Goal: Task Accomplishment & Management: Manage account settings

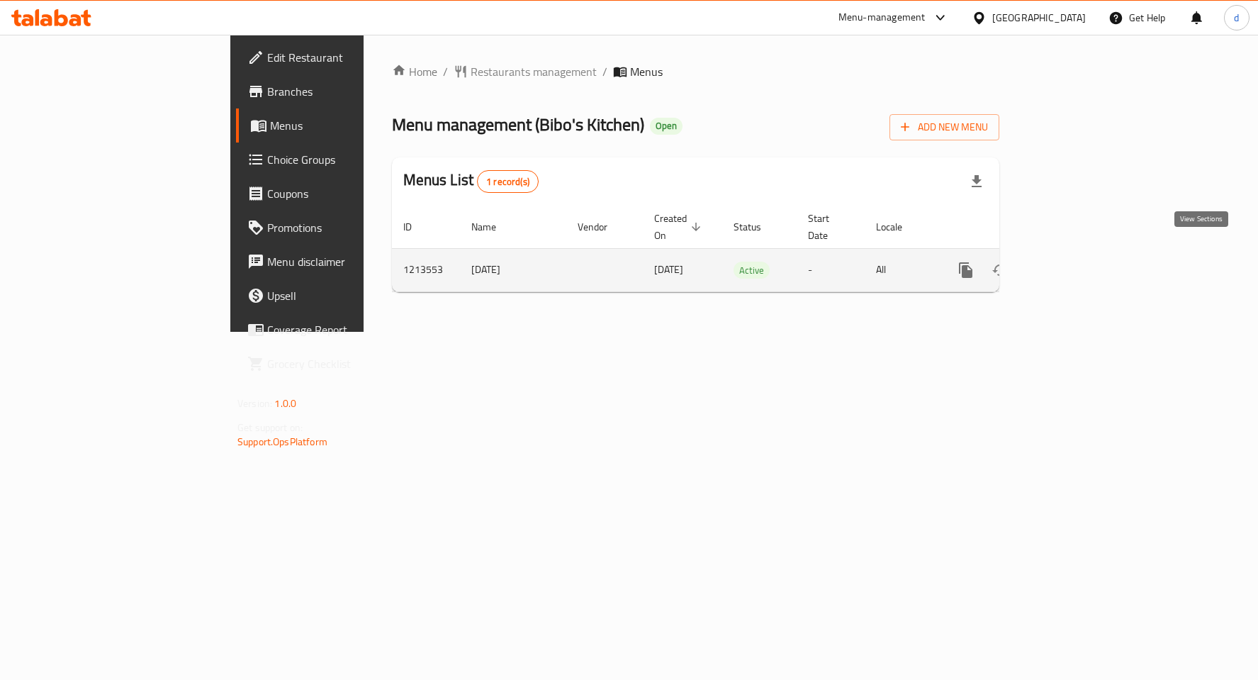
click at [1085, 253] on link "enhanced table" at bounding box center [1068, 270] width 34 height 34
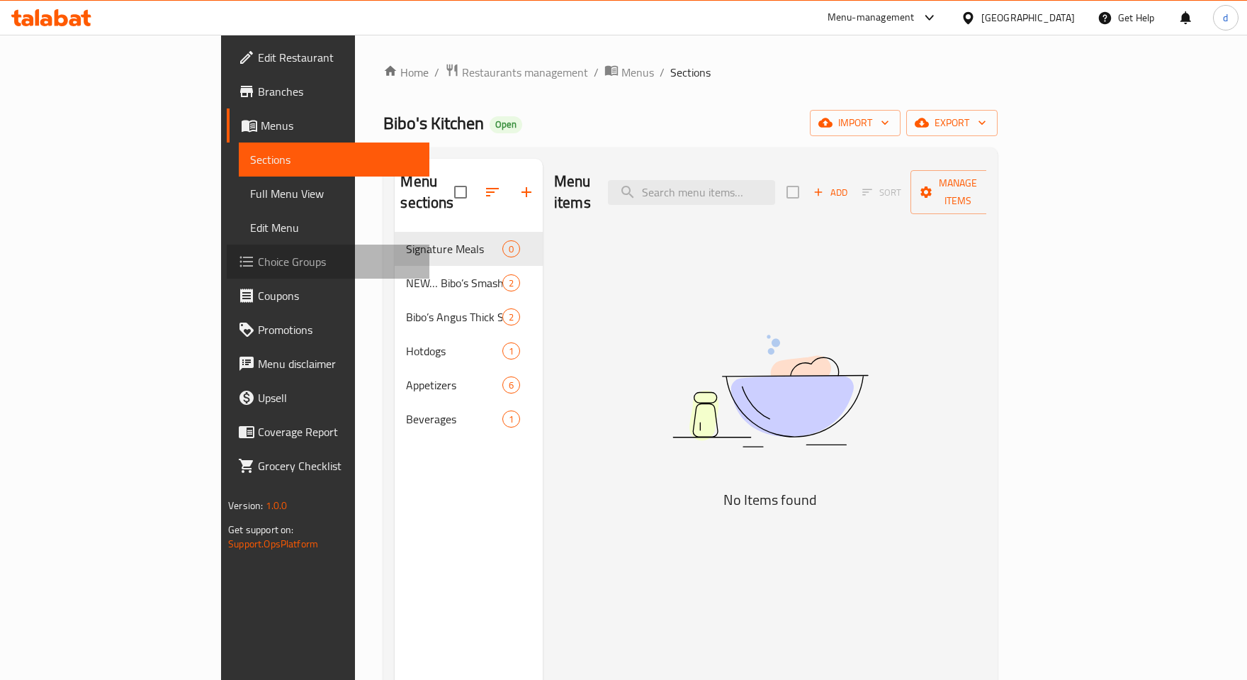
click at [258, 259] on span "Choice Groups" at bounding box center [338, 261] width 160 height 17
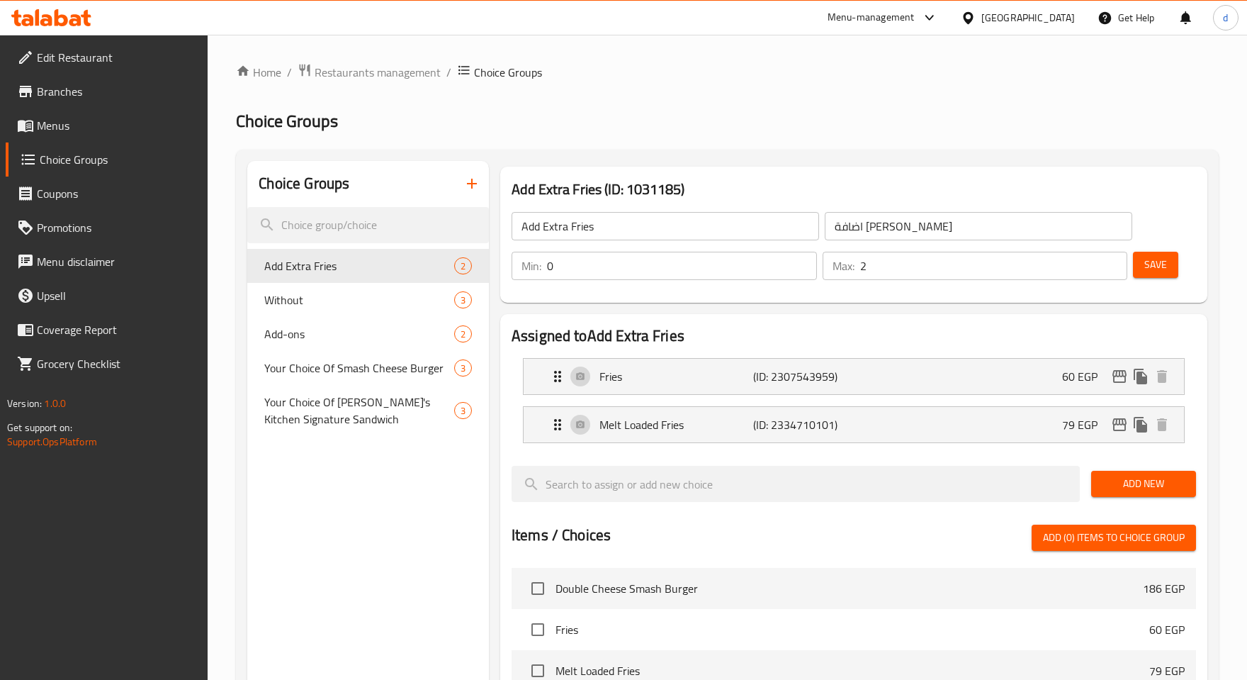
click at [81, 118] on span "Menus" at bounding box center [117, 125] width 160 height 17
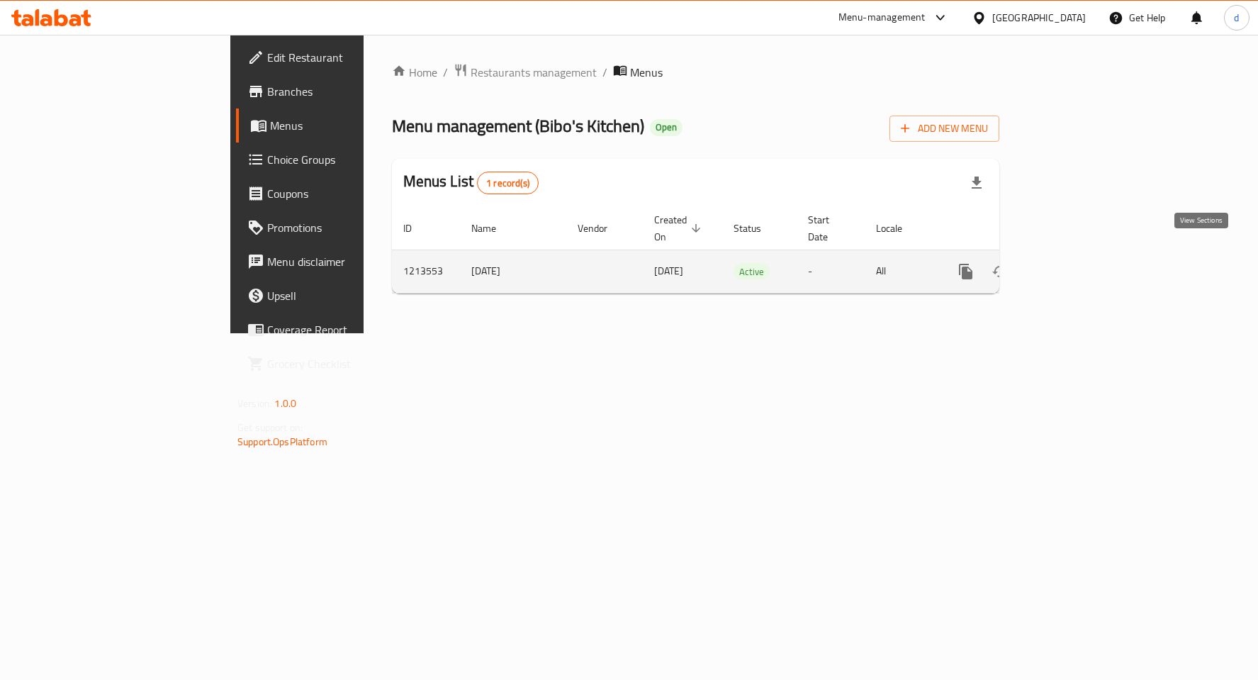
click at [1076, 263] on icon "enhanced table" at bounding box center [1067, 271] width 17 height 17
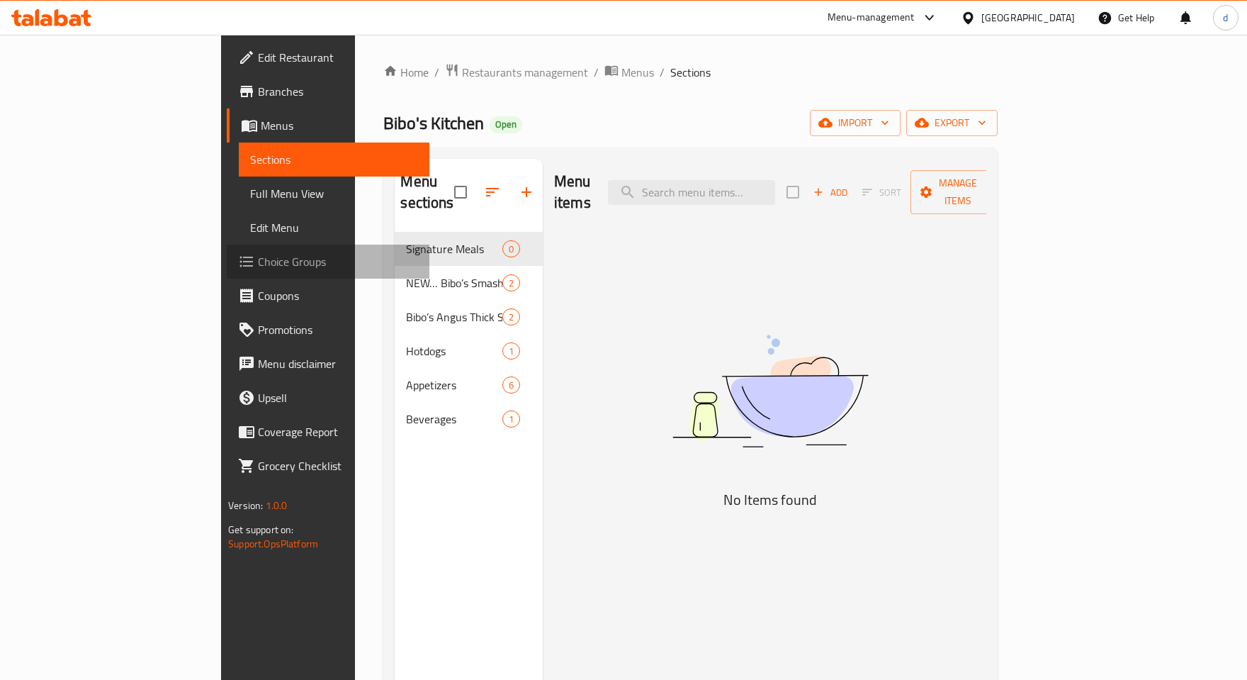
click at [227, 249] on link "Choice Groups" at bounding box center [328, 261] width 203 height 34
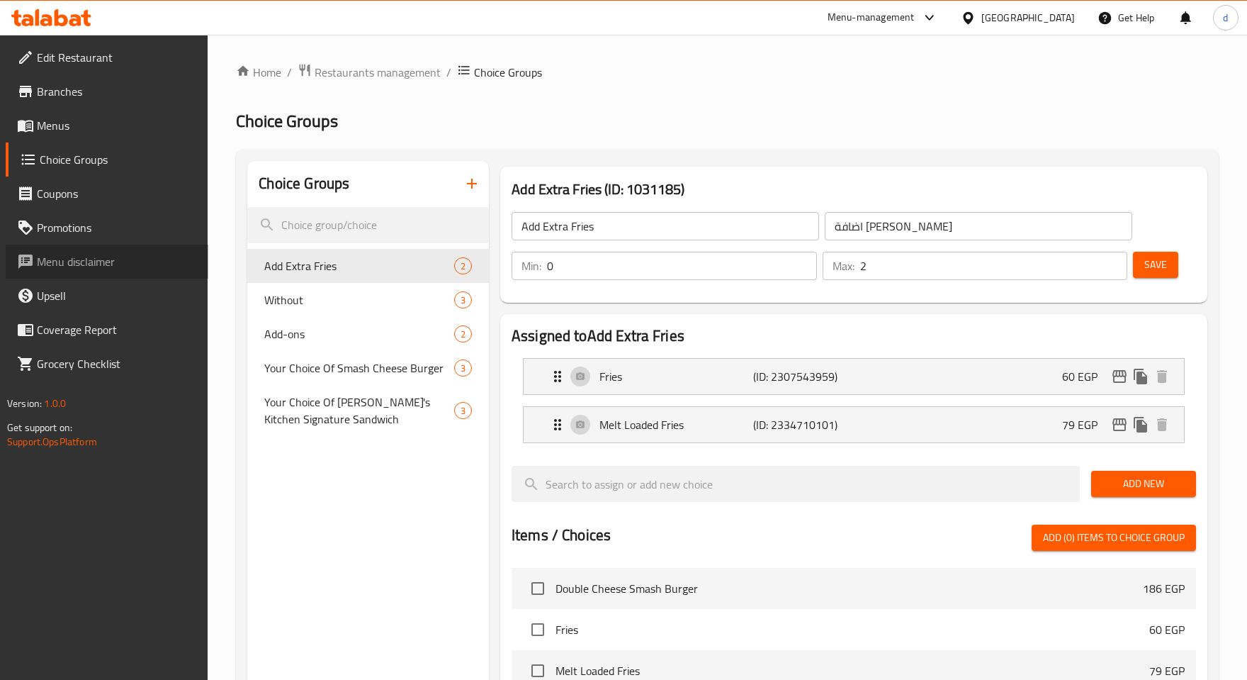
click at [92, 257] on span "Menu disclaimer" at bounding box center [117, 261] width 160 height 17
click at [79, 160] on span "Choice Groups" at bounding box center [118, 159] width 157 height 17
click at [324, 293] on span "Without" at bounding box center [337, 299] width 147 height 17
type input "Without"
type input "بدون"
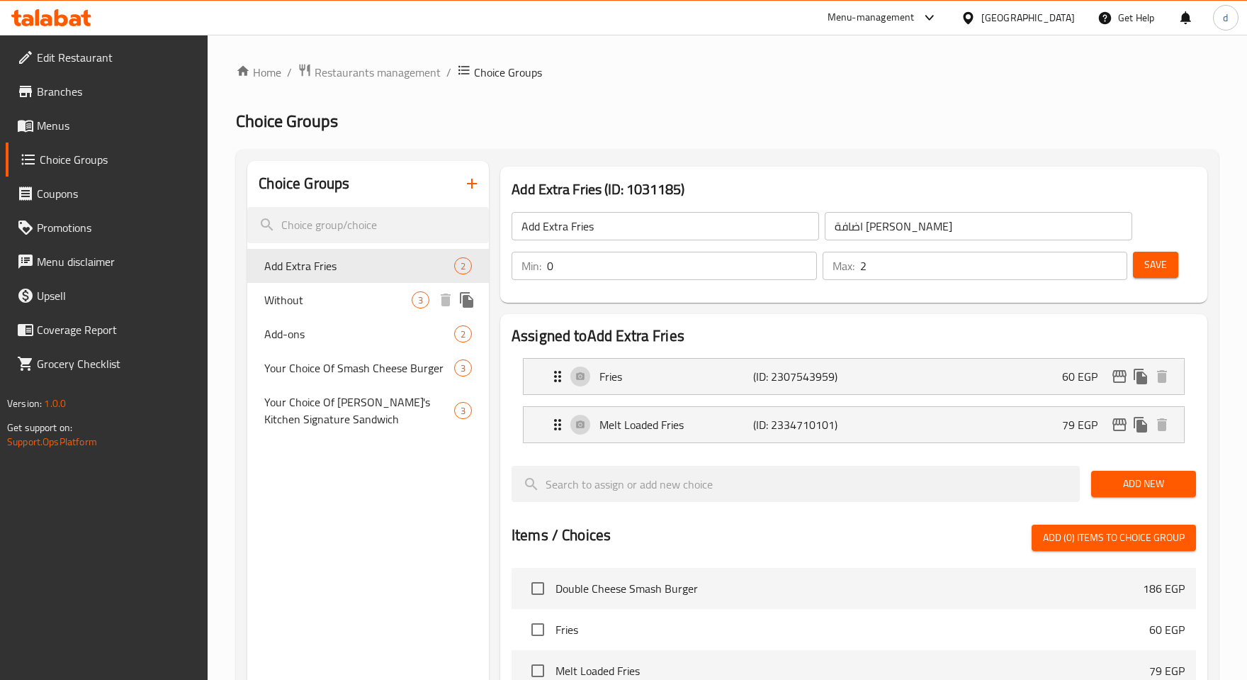
type input "3"
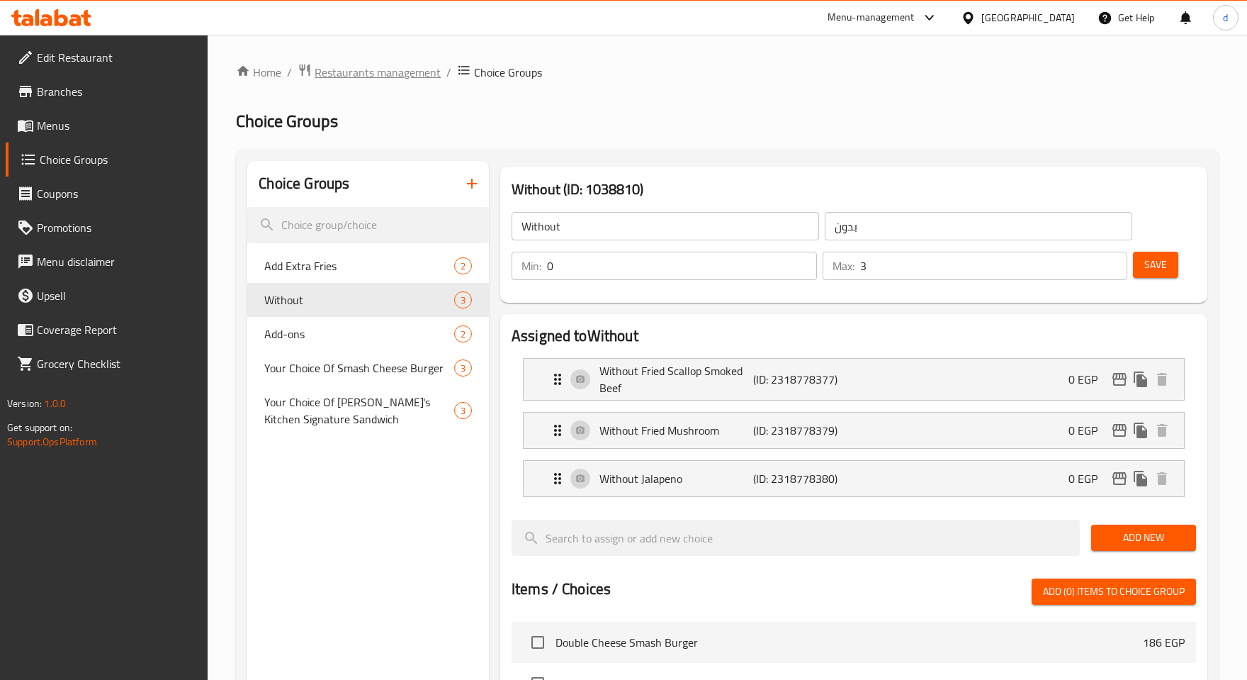
click at [377, 74] on span "Restaurants management" at bounding box center [378, 72] width 126 height 17
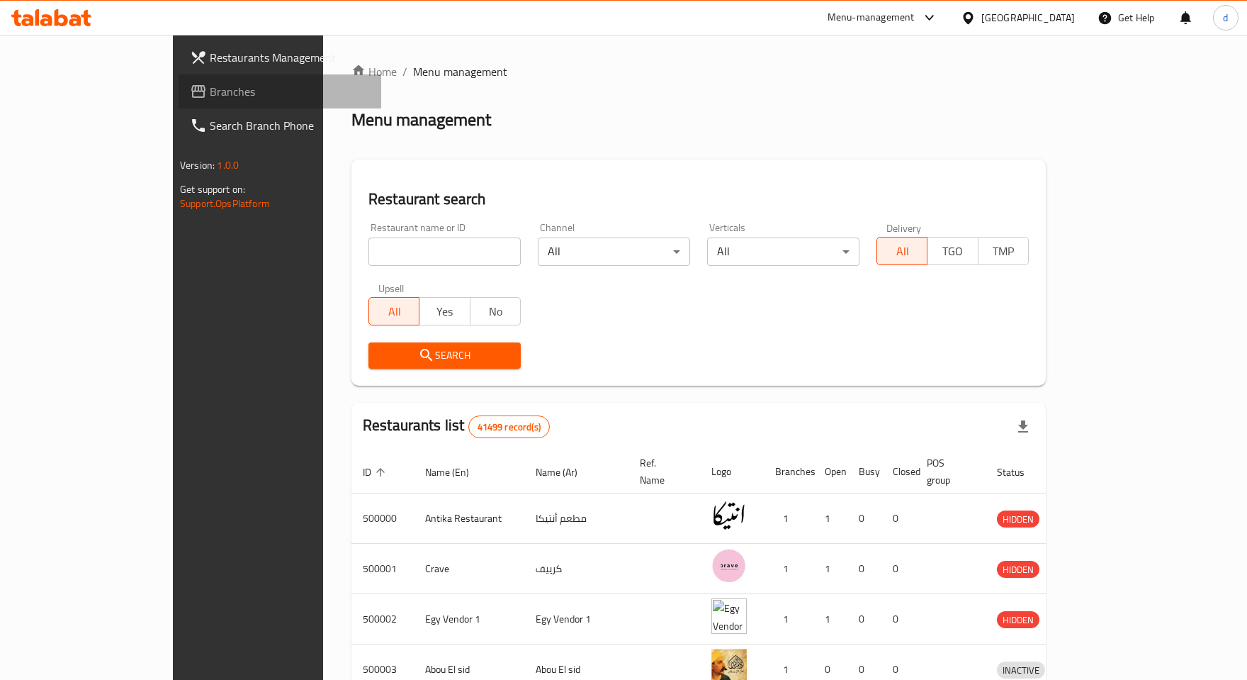
click at [210, 88] on span "Branches" at bounding box center [290, 91] width 160 height 17
